Goal: Check status: Check status

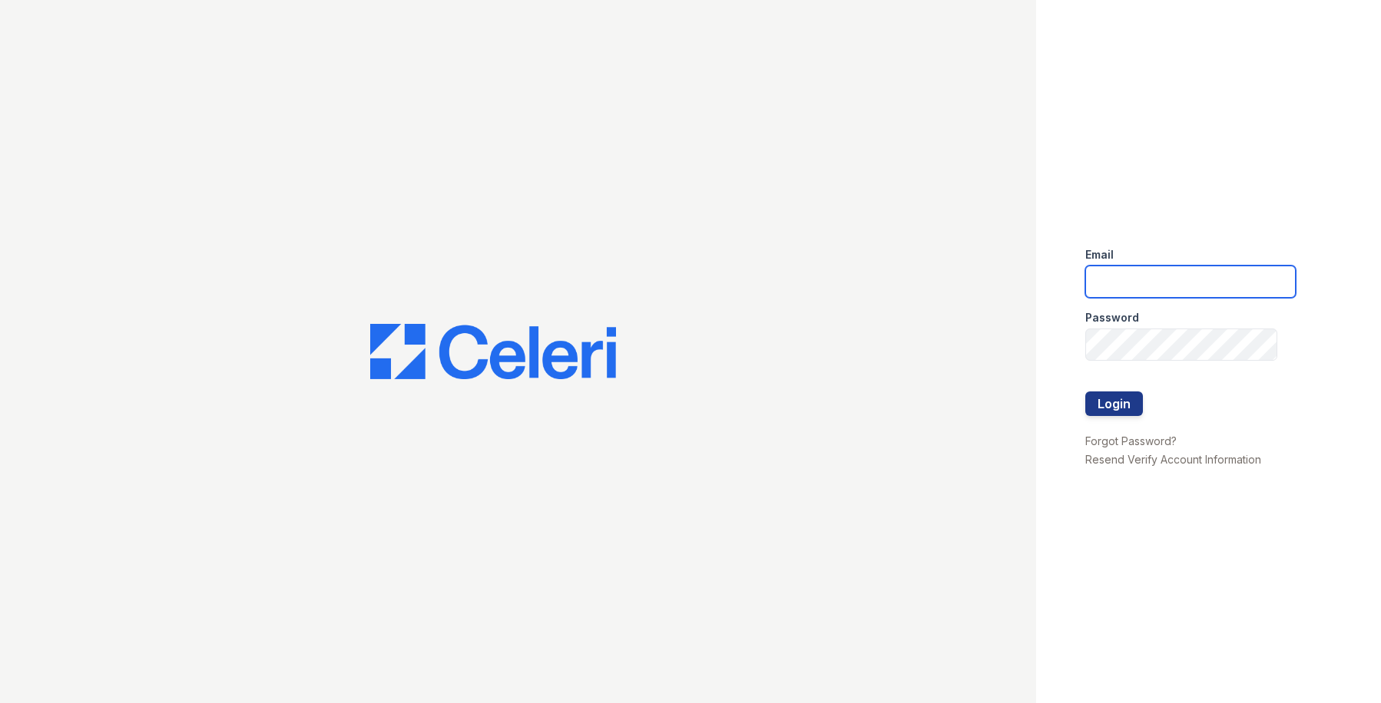
click at [1140, 276] on input "email" at bounding box center [1190, 282] width 210 height 32
type input "[EMAIL_ADDRESS][DOMAIN_NAME]"
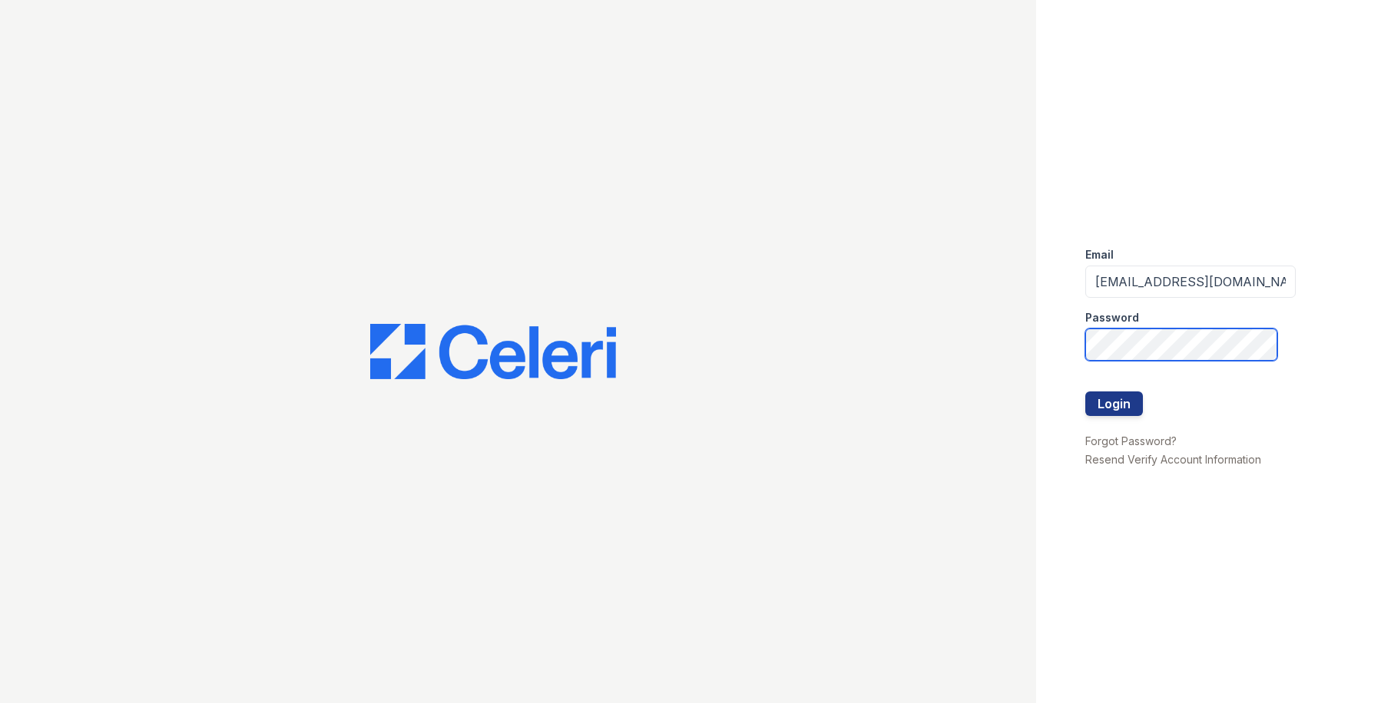
click at [1085, 392] on button "Login" at bounding box center [1114, 404] width 58 height 25
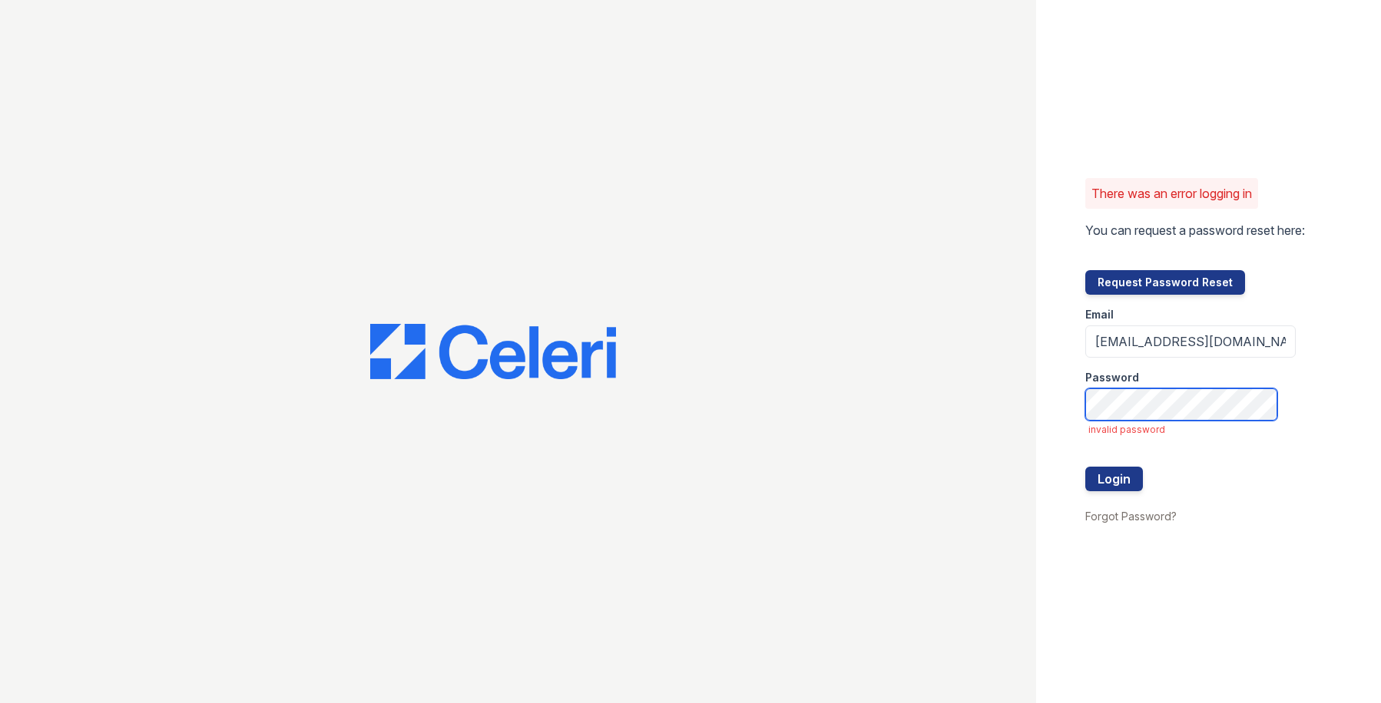
click at [1085, 467] on button "Login" at bounding box center [1114, 479] width 58 height 25
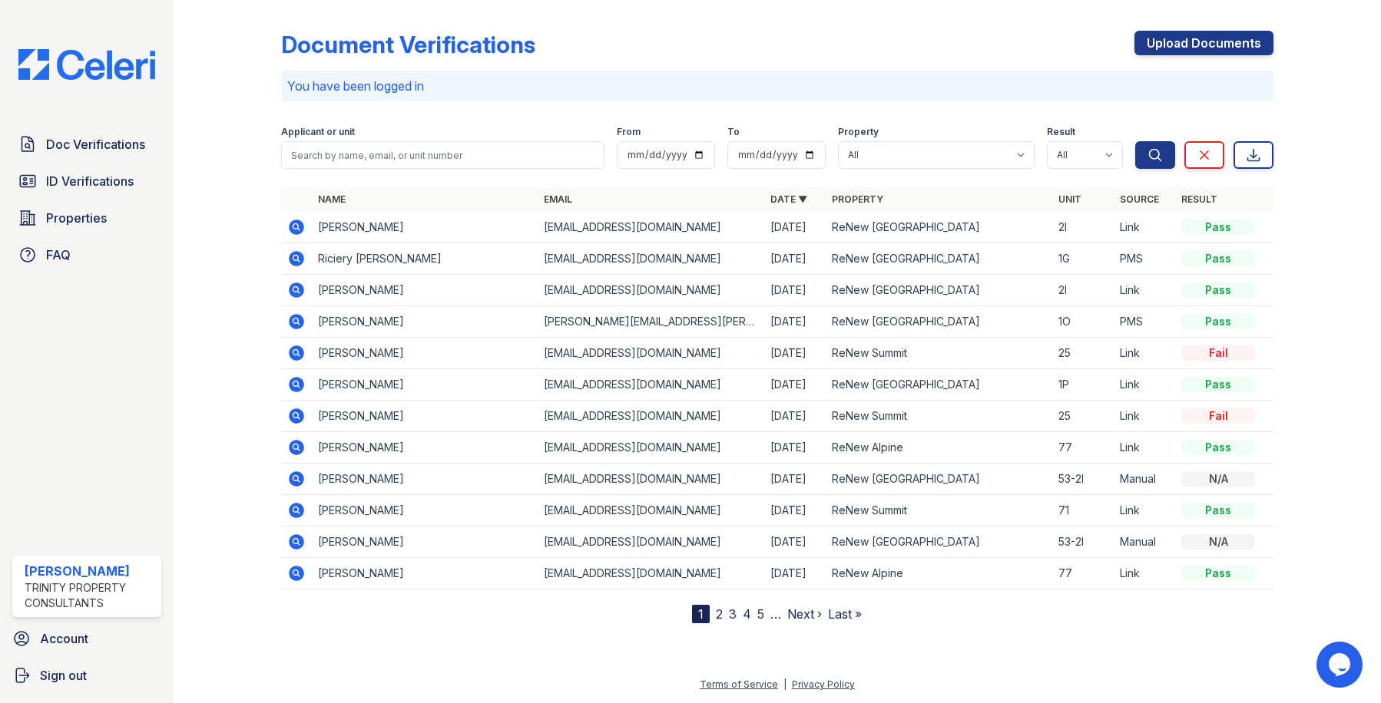
click at [296, 225] on icon at bounding box center [295, 226] width 4 height 4
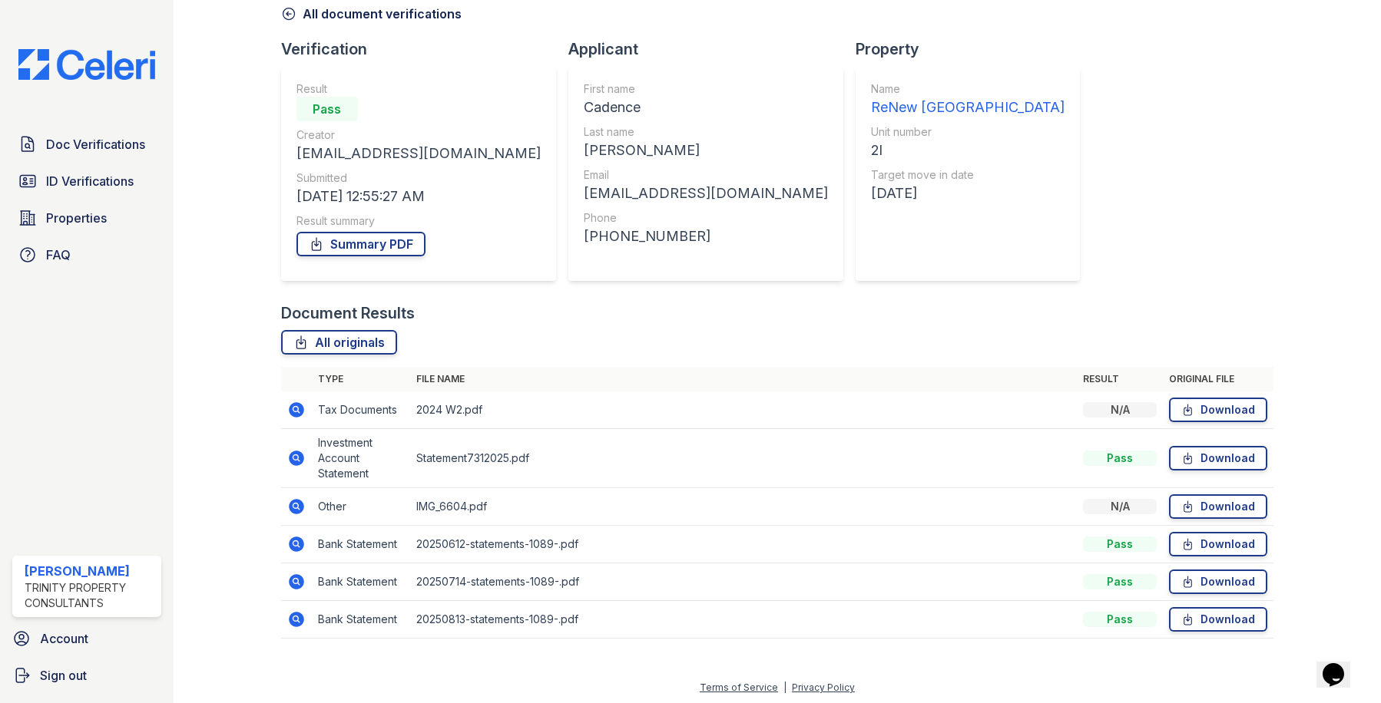
scroll to position [78, 0]
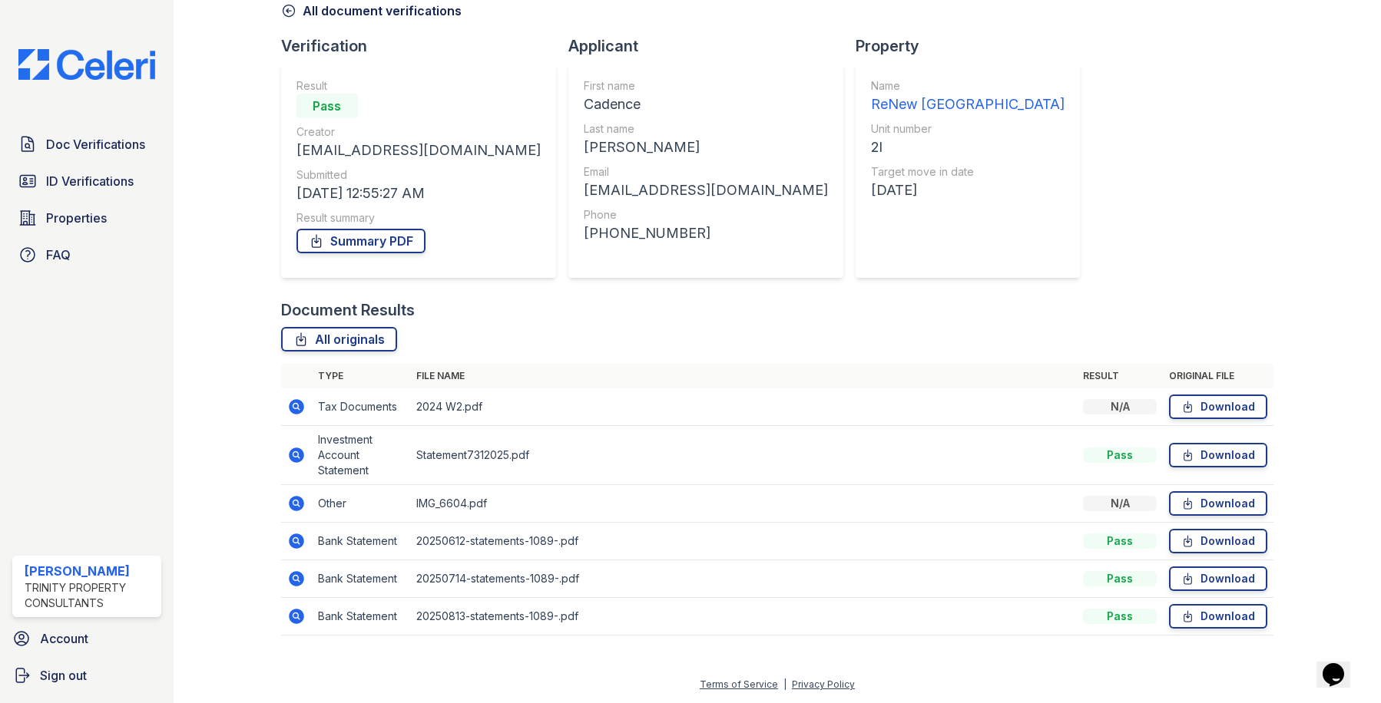
click at [294, 452] on icon at bounding box center [296, 455] width 18 height 18
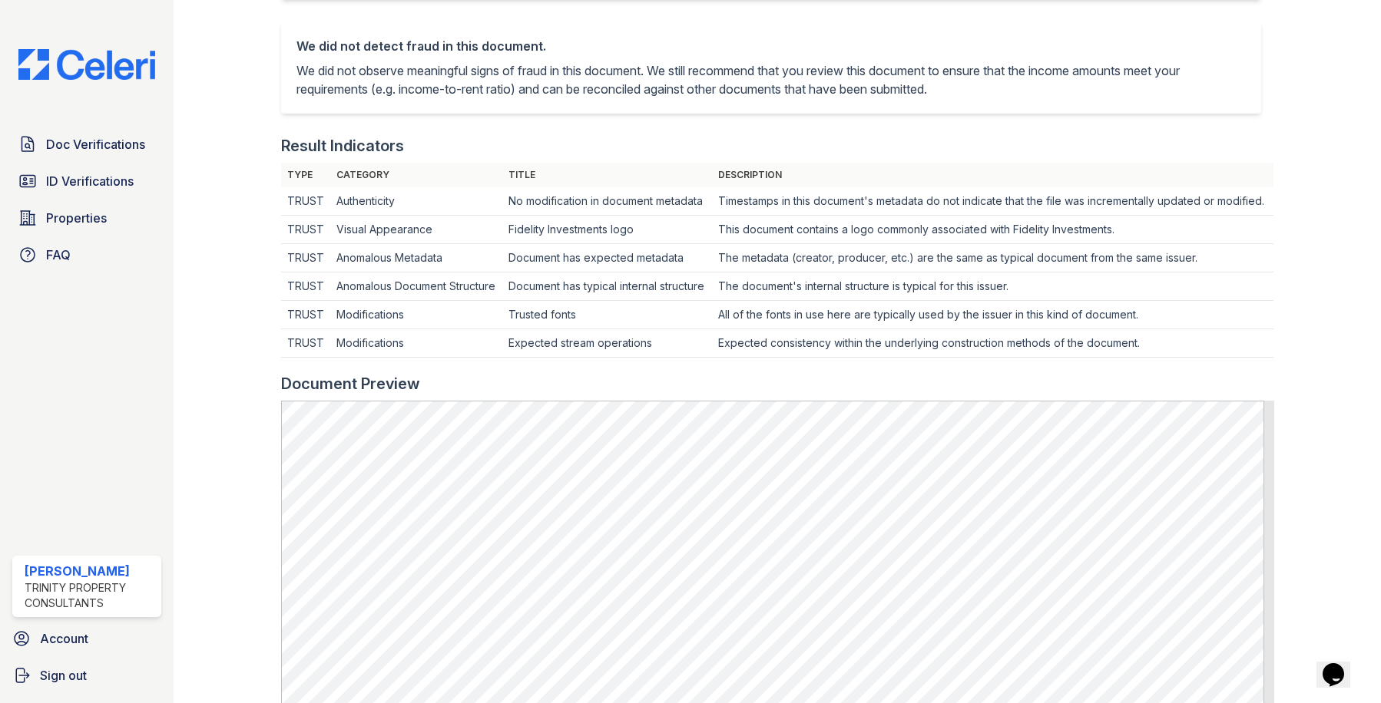
scroll to position [77, 0]
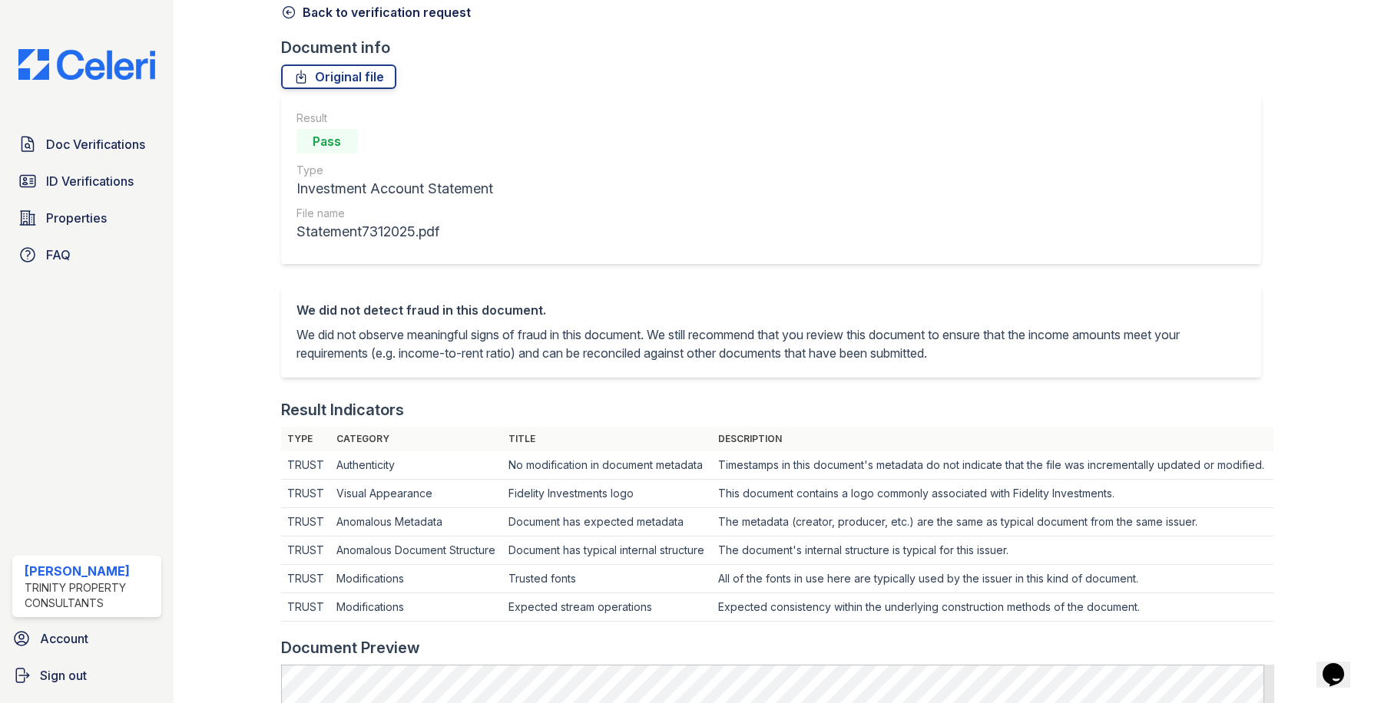
click at [283, 12] on icon at bounding box center [288, 12] width 15 height 15
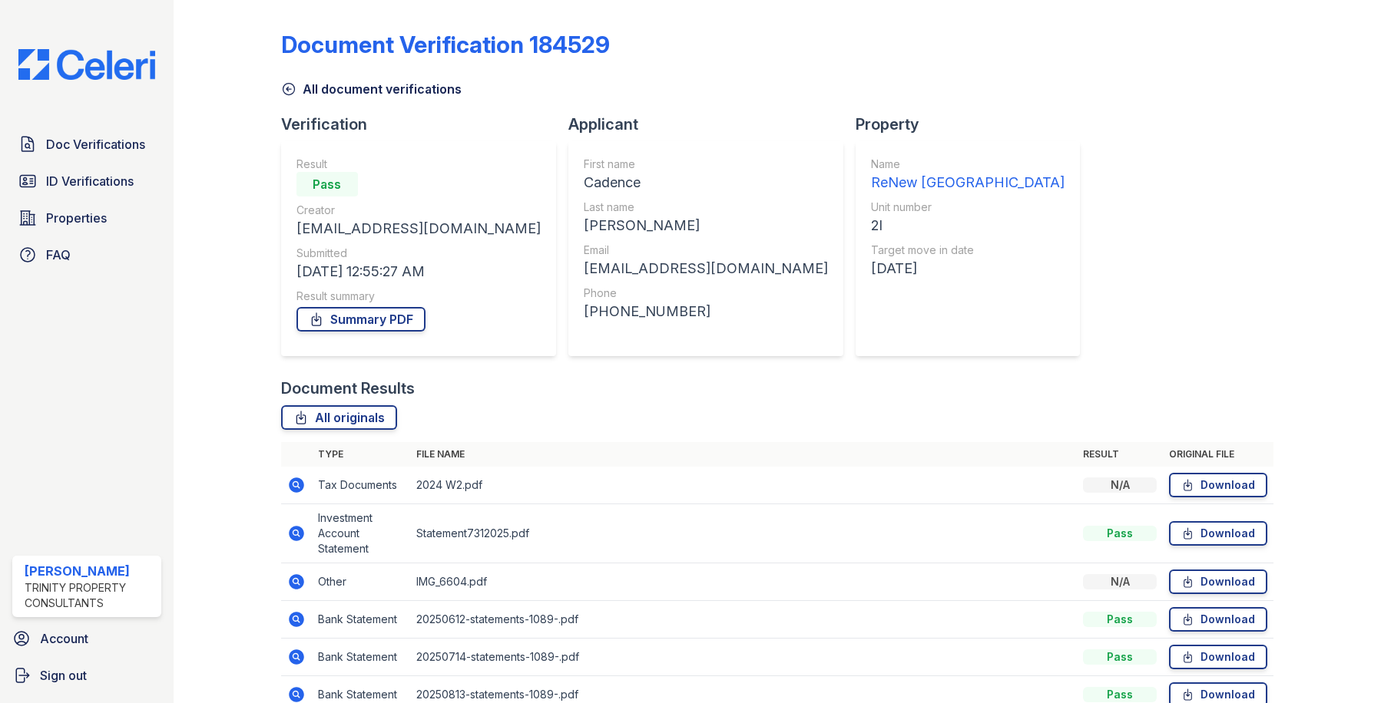
click at [291, 484] on icon at bounding box center [296, 485] width 15 height 15
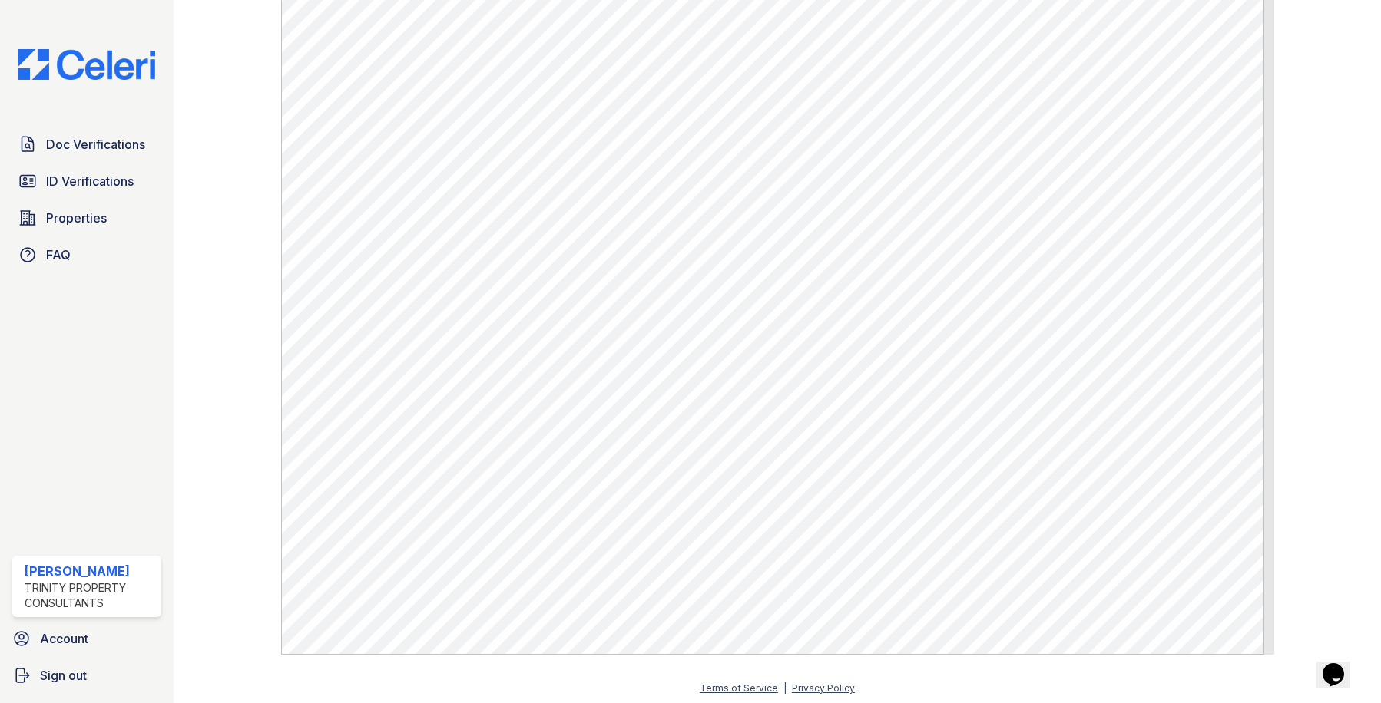
scroll to position [556, 0]
